Goal: Task Accomplishment & Management: Use online tool/utility

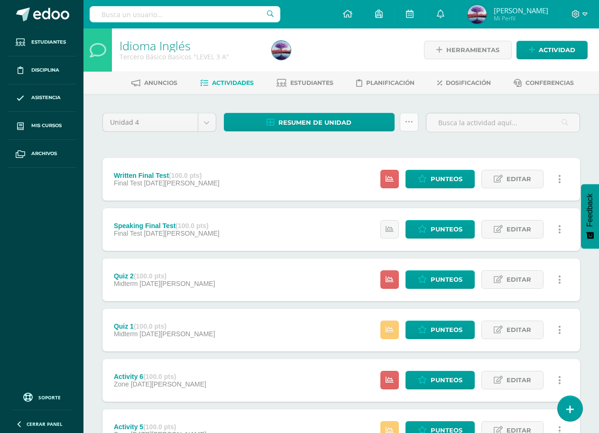
click at [414, 119] on link at bounding box center [409, 122] width 19 height 19
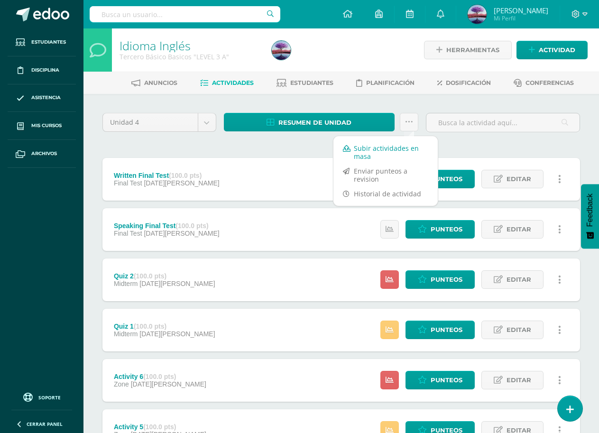
click at [369, 152] on link "Subir actividades en masa" at bounding box center [386, 152] width 104 height 23
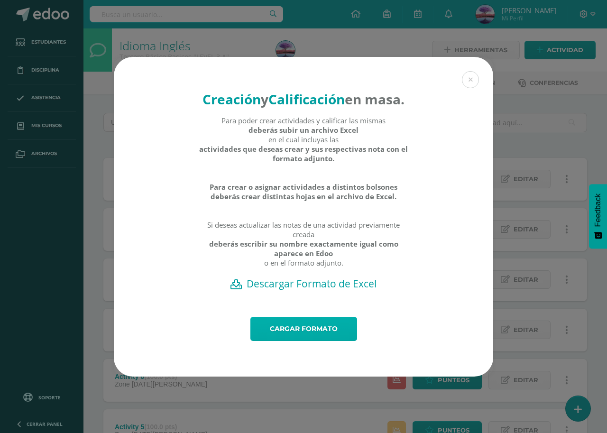
click at [299, 341] on link "Cargar formato" at bounding box center [304, 329] width 107 height 24
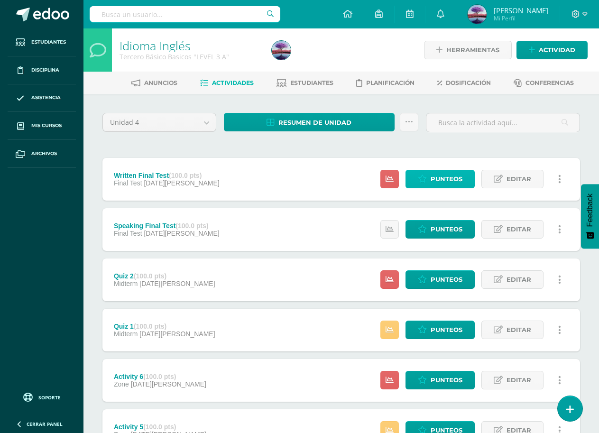
click at [452, 178] on span "Punteos" at bounding box center [447, 179] width 32 height 18
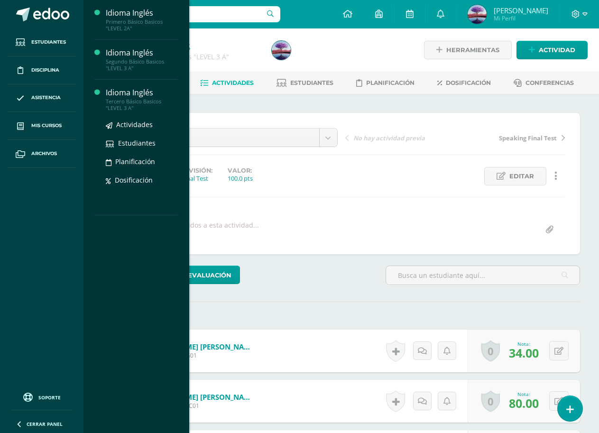
click at [119, 98] on div "Tercero Básico Basicos "LEVEL 3 A"" at bounding box center [142, 104] width 72 height 13
